Goal: Task Accomplishment & Management: Manage account settings

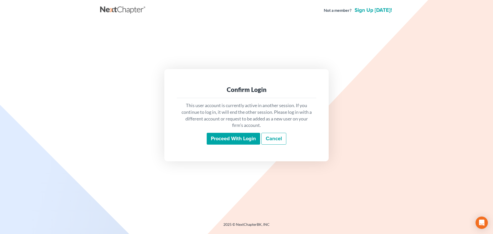
click at [233, 138] on input "Proceed with login" at bounding box center [233, 139] width 53 height 12
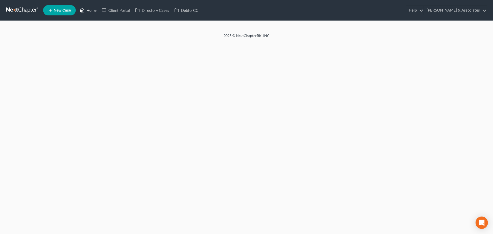
click at [90, 11] on link "Home" at bounding box center [88, 10] width 22 height 9
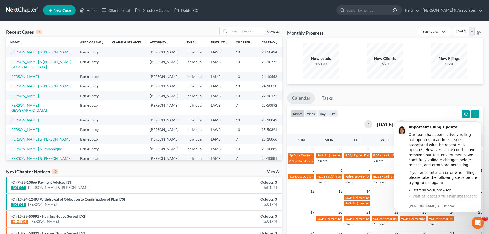
click at [26, 54] on link "[PERSON_NAME] & [PERSON_NAME]" at bounding box center [40, 52] width 61 height 4
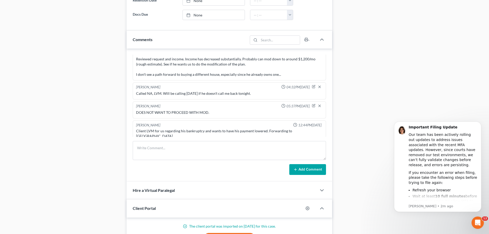
scroll to position [359, 0]
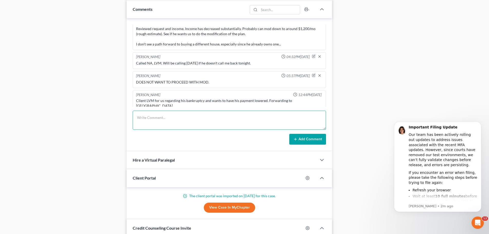
click at [177, 119] on textarea at bounding box center [229, 120] width 193 height 19
type textarea "[PERSON_NAME] is uploading his 90 days of paystubs to his portal tonight."
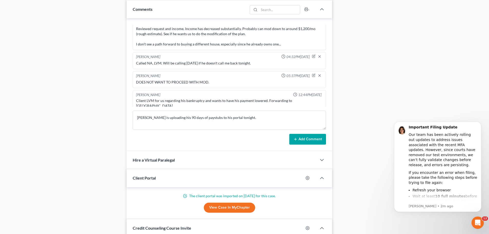
click at [317, 138] on button "Add Comment" at bounding box center [307, 139] width 37 height 11
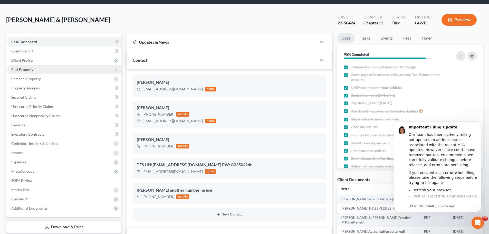
scroll to position [0, 0]
